Goal: Task Accomplishment & Management: Manage account settings

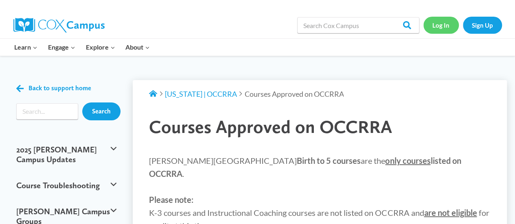
click at [443, 22] on link "Log In" at bounding box center [441, 25] width 35 height 17
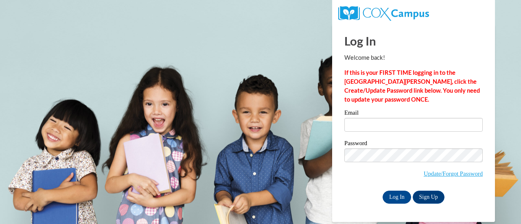
drag, startPoint x: 393, startPoint y: 118, endPoint x: 391, endPoint y: 124, distance: 7.0
click at [391, 124] on div "Email" at bounding box center [414, 124] width 138 height 28
click at [391, 124] on input "Email" at bounding box center [414, 125] width 138 height 14
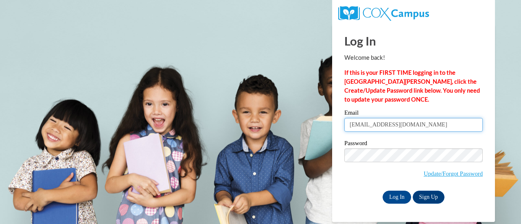
type input "fairies456@gmail.com"
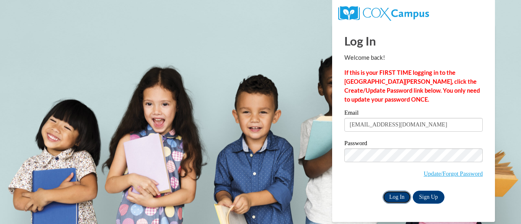
click at [394, 194] on input "Log In" at bounding box center [397, 197] width 29 height 13
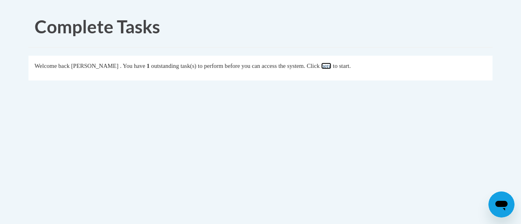
click at [332, 66] on link "here" at bounding box center [326, 66] width 10 height 7
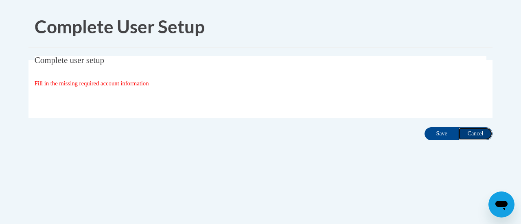
click at [471, 132] on input "Cancel" at bounding box center [476, 133] width 34 height 13
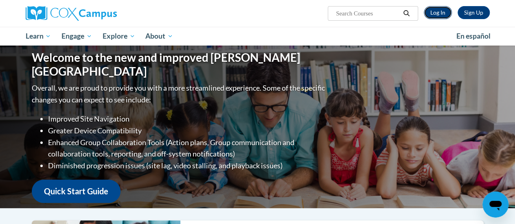
click at [439, 13] on link "Log In" at bounding box center [438, 12] width 28 height 13
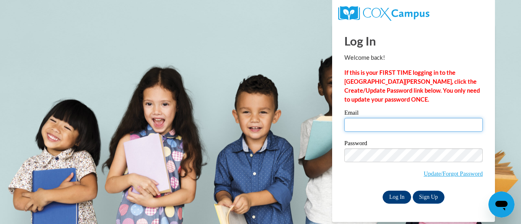
type input "fairies456@gmail.com"
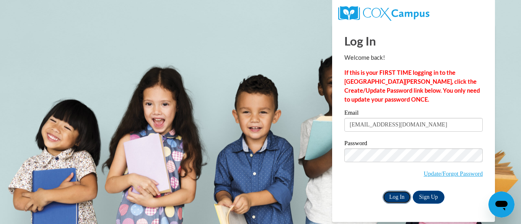
click at [395, 195] on input "Log In" at bounding box center [397, 197] width 29 height 13
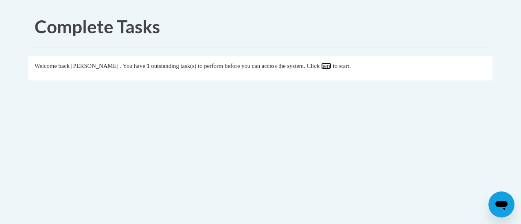
click at [332, 66] on link "here" at bounding box center [326, 66] width 10 height 7
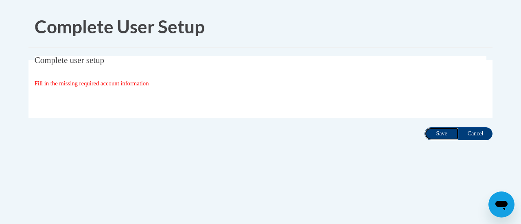
click at [443, 132] on input "Save" at bounding box center [442, 133] width 34 height 13
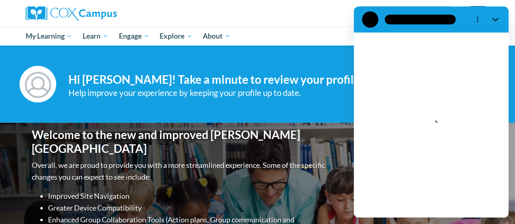
click at [314, 165] on p "Overall, we are proud to provide you with a more streamlined experience. Some o…" at bounding box center [179, 172] width 295 height 24
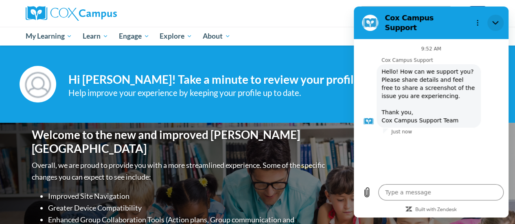
click at [500, 21] on button "Close" at bounding box center [495, 23] width 16 height 16
type textarea "x"
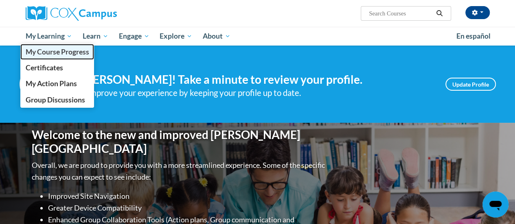
click at [64, 55] on span "My Course Progress" at bounding box center [57, 52] width 64 height 9
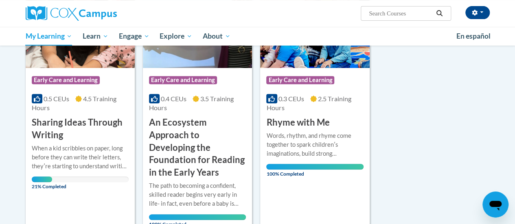
scroll to position [173, 0]
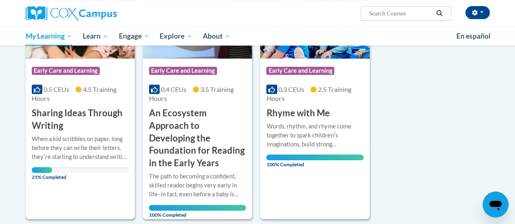
click at [52, 120] on h3 "Sharing Ideas Through Writing" at bounding box center [80, 119] width 97 height 25
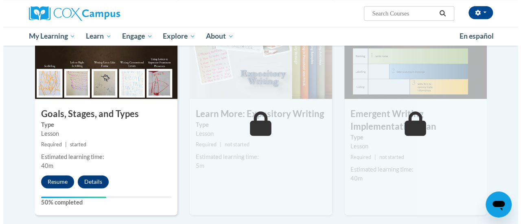
scroll to position [447, 0]
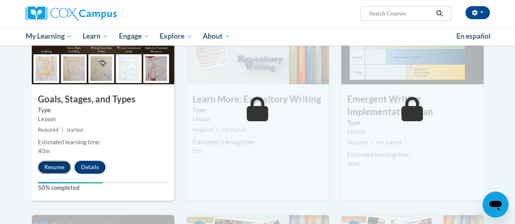
click at [53, 166] on button "Resume" at bounding box center [54, 167] width 33 height 13
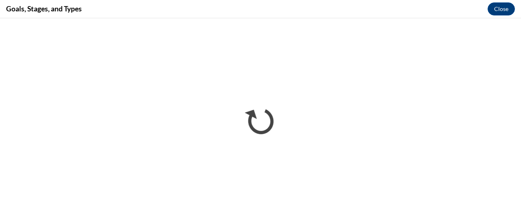
scroll to position [0, 0]
